Goal: Communication & Community: Answer question/provide support

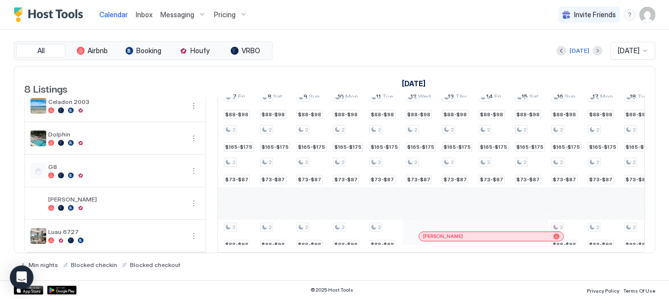
scroll to position [0, 728]
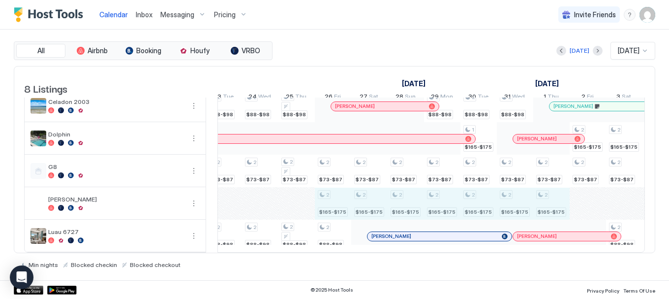
drag, startPoint x: 337, startPoint y: 199, endPoint x: 537, endPoint y: 203, distance: 199.7
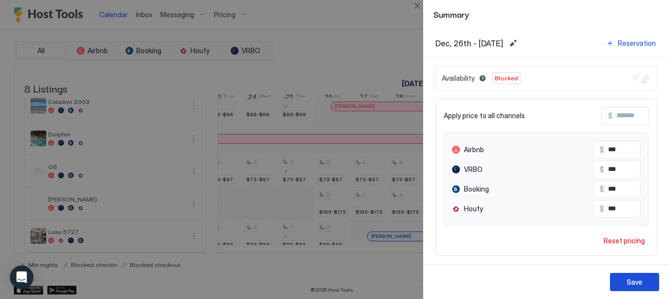
click at [623, 279] on button "Save" at bounding box center [634, 281] width 49 height 18
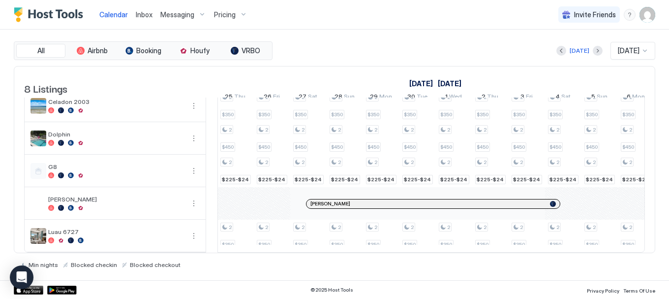
click at [434, 199] on div "[PERSON_NAME]" at bounding box center [432, 203] width 253 height 9
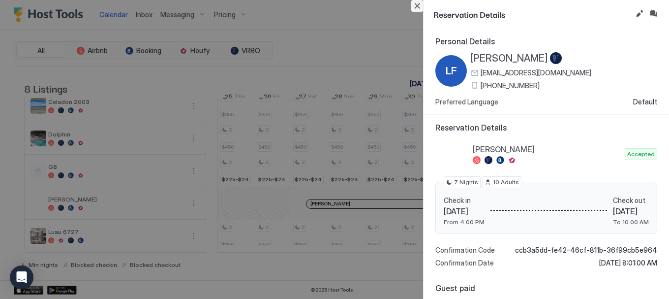
click at [414, 6] on button "Close" at bounding box center [417, 6] width 12 height 12
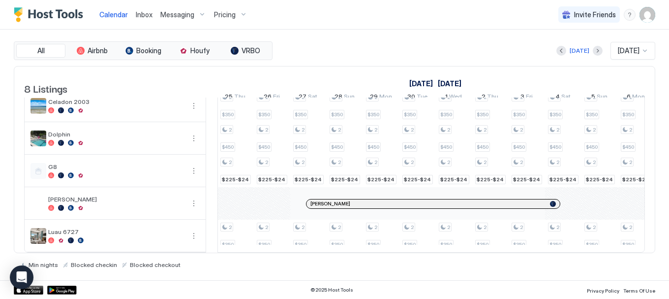
click at [415, 200] on div at bounding box center [419, 204] width 8 height 8
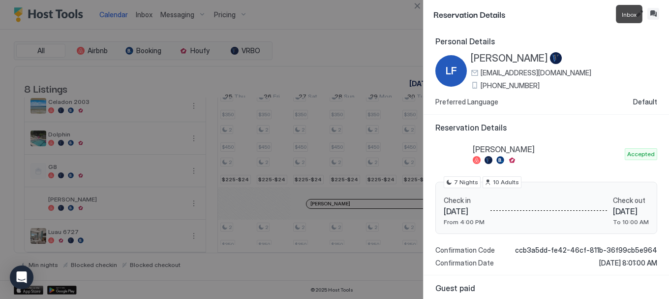
click at [653, 14] on button "Inbox" at bounding box center [653, 14] width 12 height 12
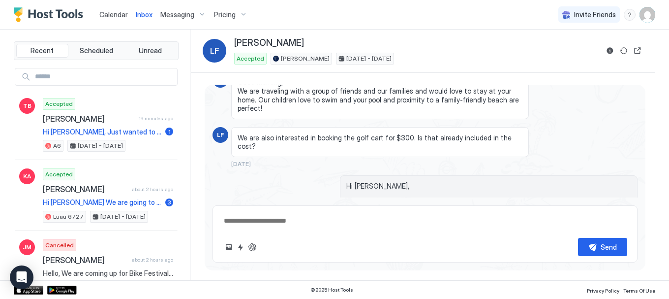
scroll to position [47, 0]
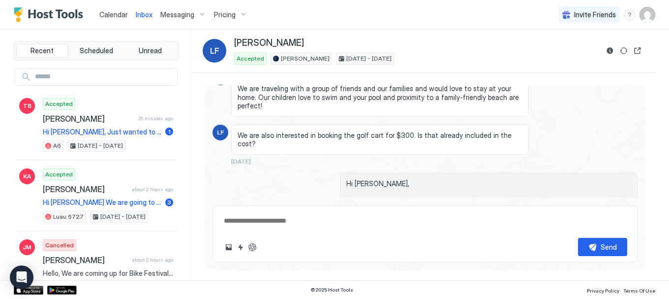
type textarea "*"
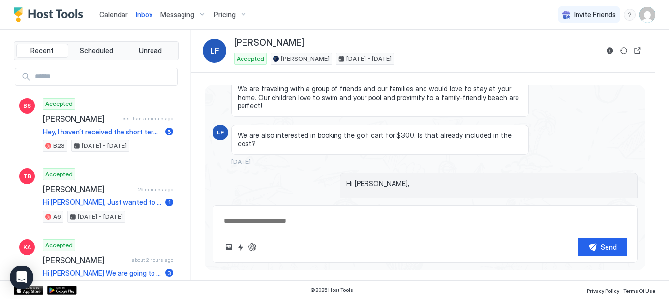
click at [115, 15] on span "Calendar" at bounding box center [113, 14] width 29 height 8
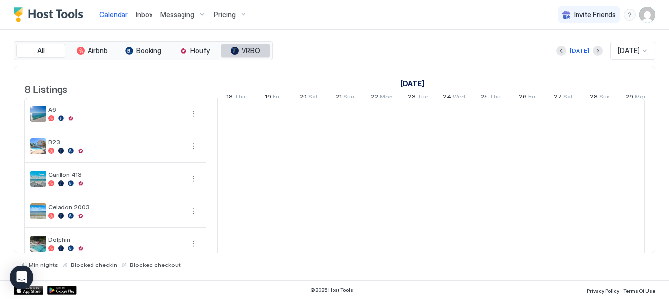
scroll to position [0, 546]
